Goal: Information Seeking & Learning: Learn about a topic

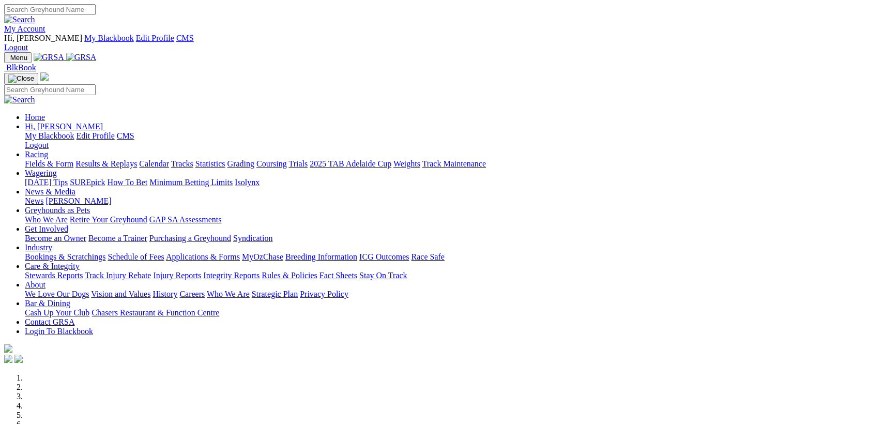
click at [96, 9] on input "Search" at bounding box center [50, 9] width 92 height 11
click at [68, 159] on link "Fields & Form" at bounding box center [49, 163] width 49 height 9
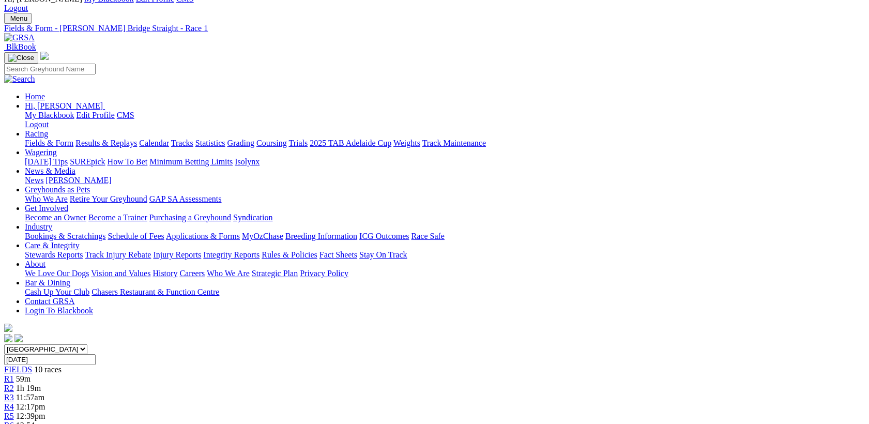
click at [46, 402] on span "12:17pm" at bounding box center [30, 406] width 29 height 9
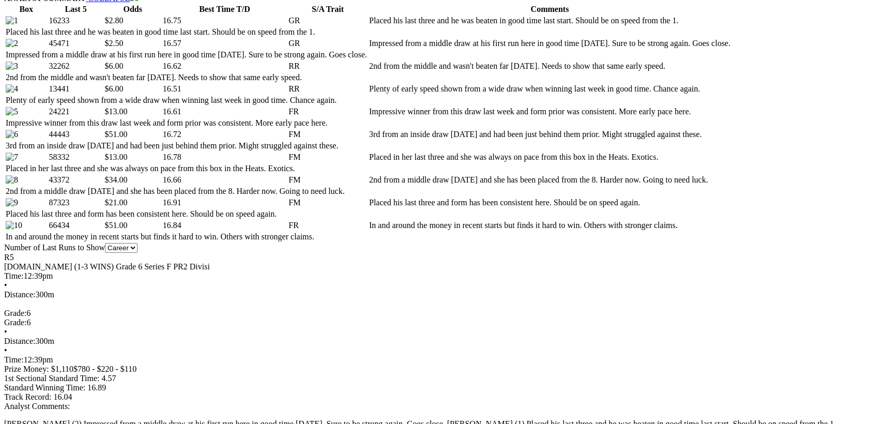
drag, startPoint x: 0, startPoint y: 0, endPoint x: 433, endPoint y: 77, distance: 440.1
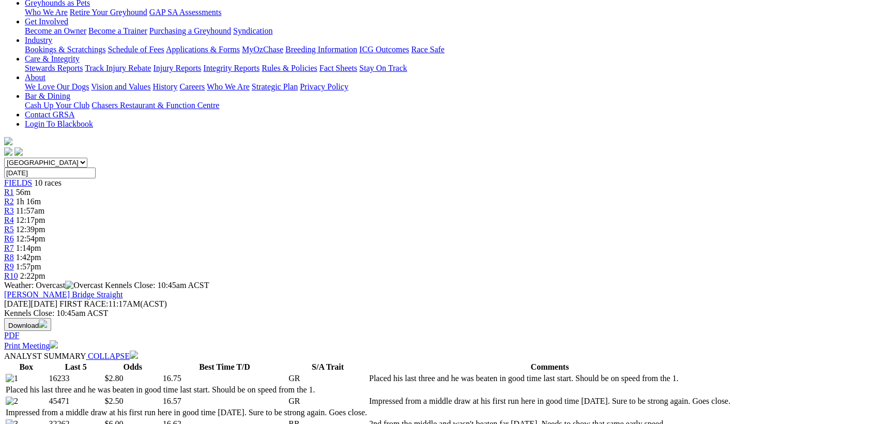
scroll to position [0, 0]
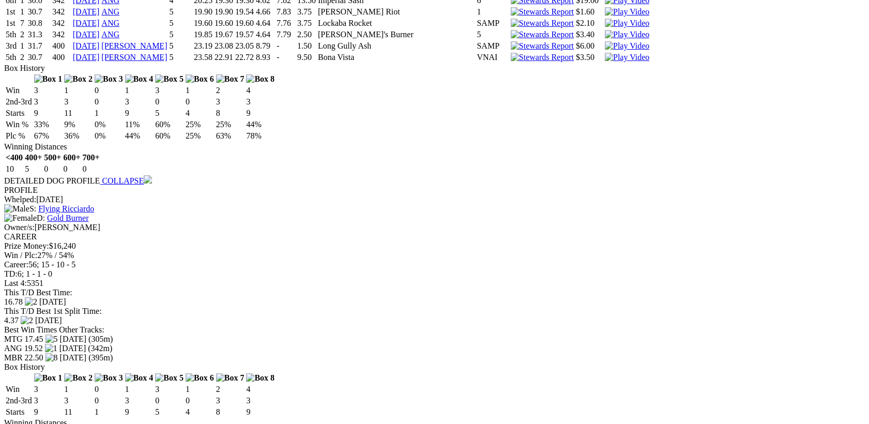
scroll to position [4836, 0]
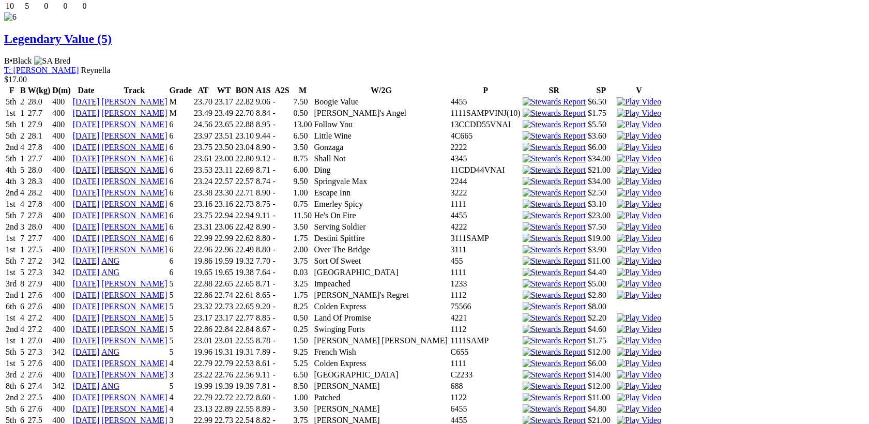
drag, startPoint x: 125, startPoint y: 265, endPoint x: 20, endPoint y: 238, distance: 108.9
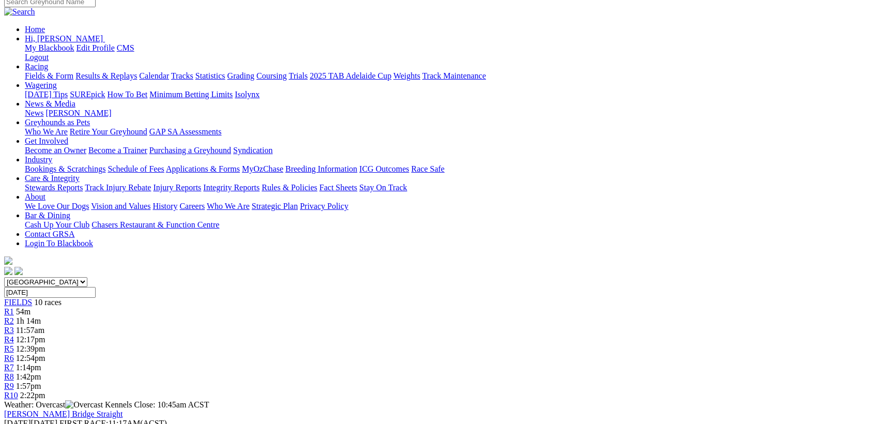
scroll to position [0, 0]
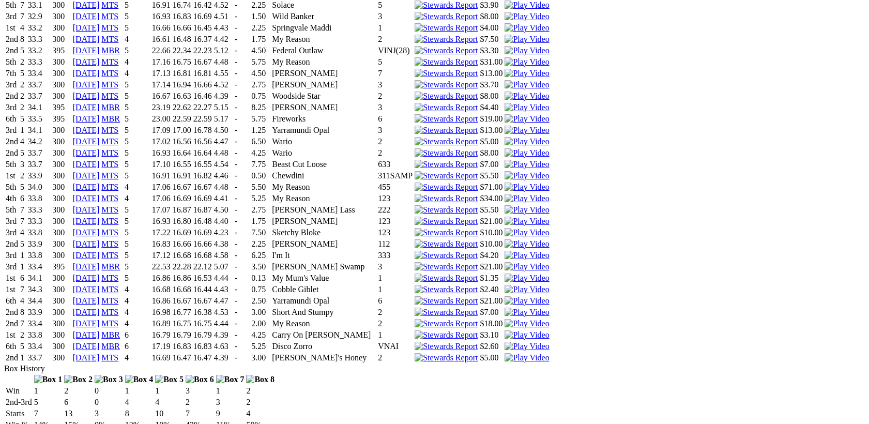
scroll to position [3050, 0]
